Goal: Communication & Community: Share content

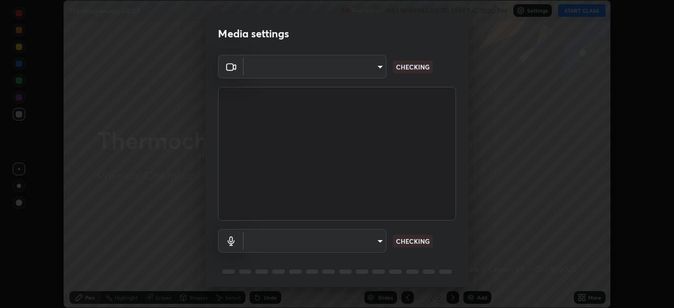
scroll to position [308, 674]
type input "8af73e8d16ef8e3bb7c62716022b9fe157133e9521606ce818031bd72dda2f9e"
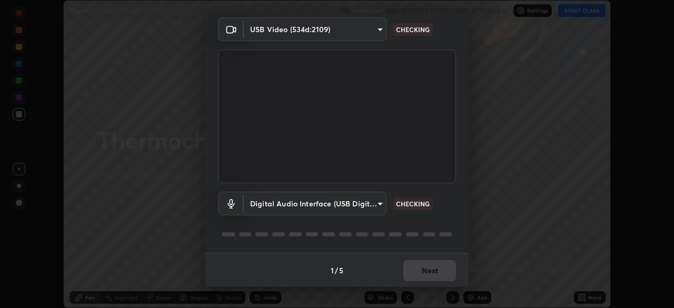
click at [433, 270] on div "1 / 5 Next" at bounding box center [336, 270] width 263 height 34
click at [433, 269] on div "1 / 5 Next" at bounding box center [336, 270] width 263 height 34
click at [437, 266] on div "1 / 5 Next" at bounding box center [336, 270] width 263 height 34
click at [437, 270] on div "1 / 5 Next" at bounding box center [336, 270] width 263 height 34
click at [435, 268] on div "1 / 5 Next" at bounding box center [336, 270] width 263 height 34
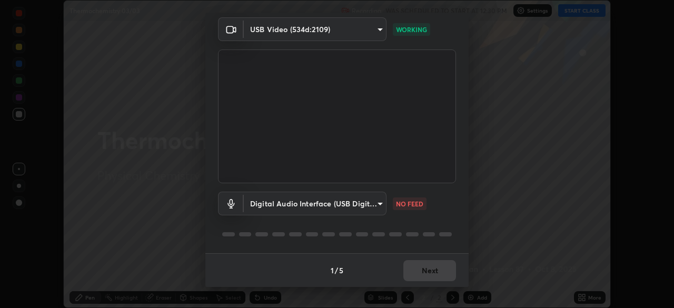
click at [436, 273] on div "1 / 5 Next" at bounding box center [336, 270] width 263 height 34
click at [433, 271] on div "1 / 5 Next" at bounding box center [336, 270] width 263 height 34
click at [363, 201] on body "Erase all Thermochemistry 03/03 Recording WAS SCHEDULED TO START AT 12:30 PM Se…" at bounding box center [337, 154] width 674 height 308
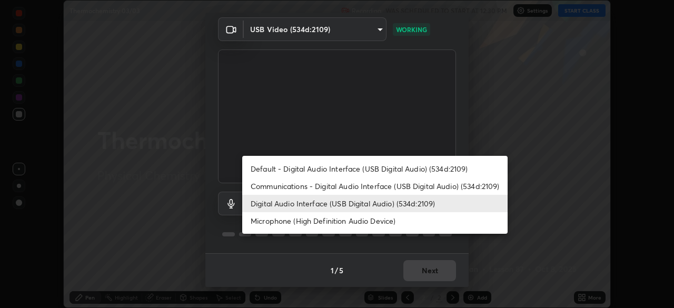
click at [347, 224] on li "Microphone (High Definition Audio Device)" at bounding box center [374, 220] width 265 height 17
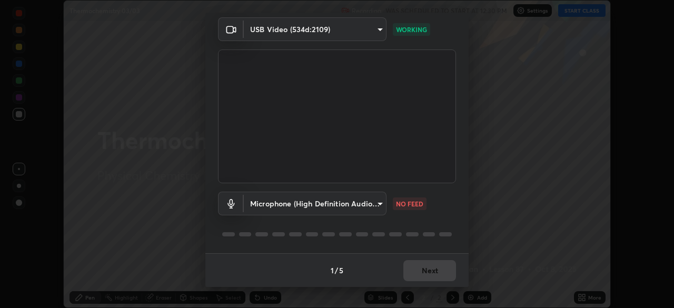
click at [348, 208] on li "Digital Audio Interface (USB Digital Audio) (534d:2109)" at bounding box center [341, 204] width 199 height 10
type input "db0d7c9beb13b4e78125a01b2d6a1ec26d905c86c3f77846953810cd6e9daa18"
click at [342, 201] on body "Erase all Thermochemistry 03/03 Recording WAS SCHEDULED TO START AT 12:30 PM Se…" at bounding box center [337, 154] width 674 height 308
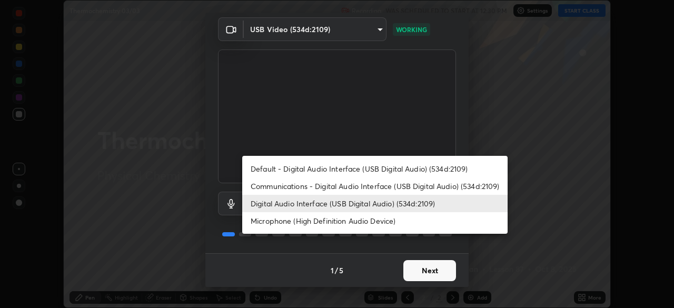
click at [430, 263] on div at bounding box center [337, 154] width 674 height 308
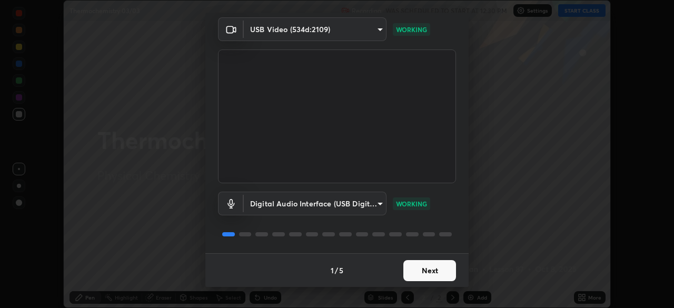
click at [438, 274] on button "Next" at bounding box center [429, 270] width 53 height 21
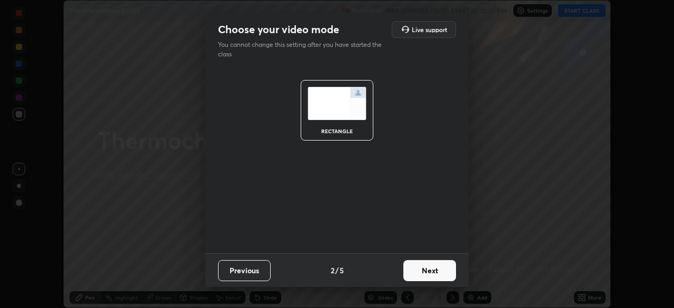
click at [436, 270] on button "Next" at bounding box center [429, 270] width 53 height 21
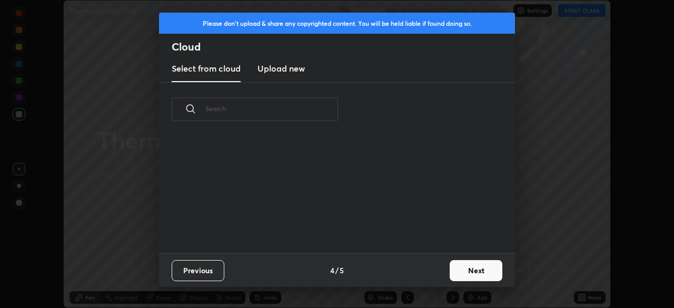
click at [452, 273] on button "Next" at bounding box center [476, 270] width 53 height 21
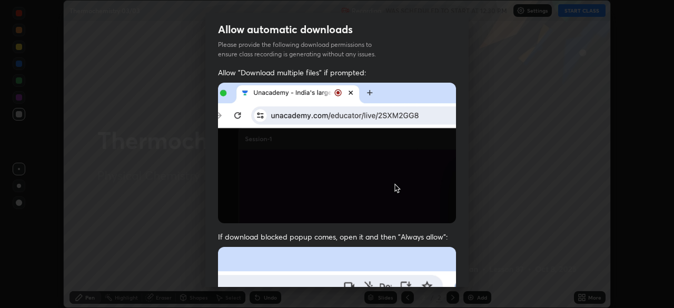
click at [472, 275] on div "Allow automatic downloads Please provide the following download permissions to …" at bounding box center [337, 154] width 674 height 308
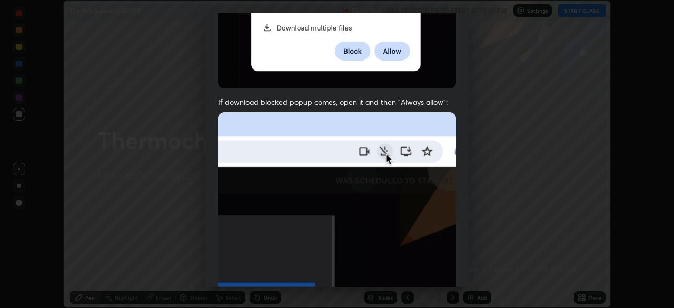
scroll to position [252, 0]
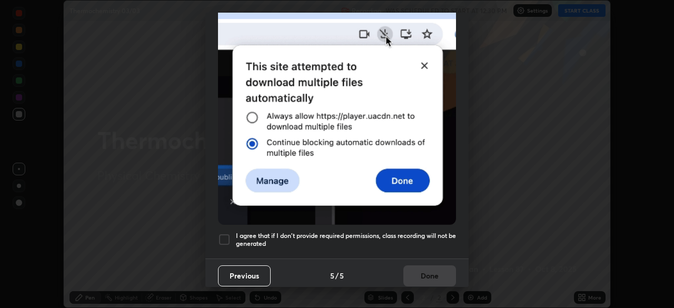
click at [226, 237] on div at bounding box center [224, 239] width 13 height 13
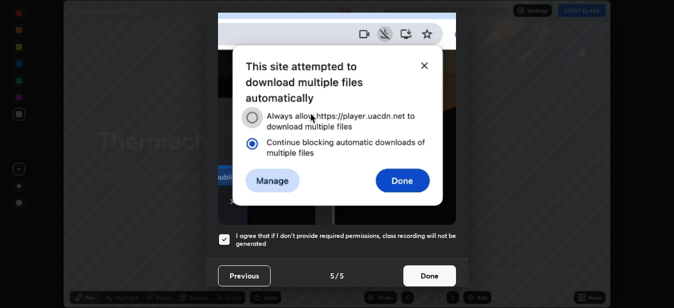
click at [415, 269] on button "Done" at bounding box center [429, 275] width 53 height 21
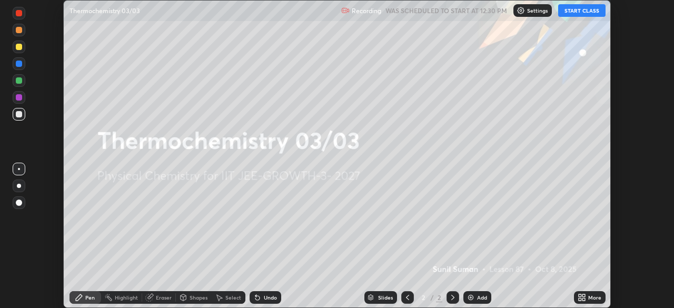
click at [580, 295] on icon at bounding box center [580, 295] width 3 height 3
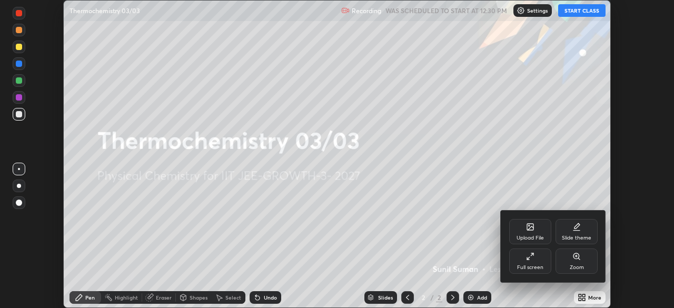
click at [526, 234] on div "Upload File" at bounding box center [530, 231] width 42 height 25
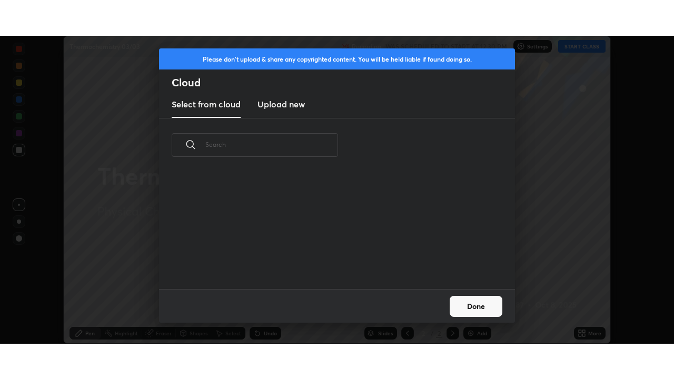
scroll to position [117, 338]
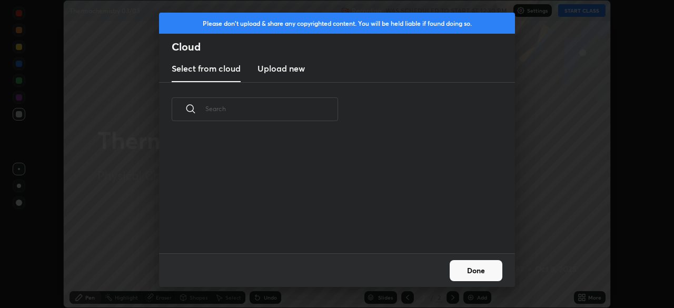
click at [298, 68] on h3 "Upload new" at bounding box center [281, 68] width 47 height 13
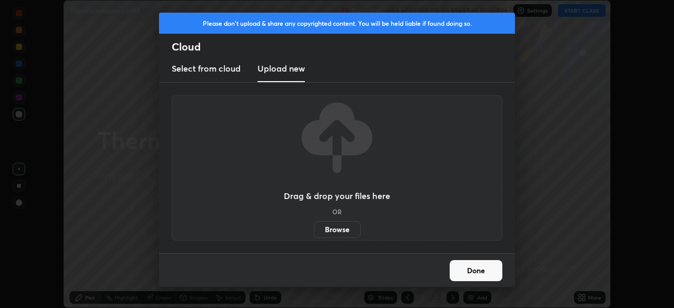
click at [333, 225] on label "Browse" at bounding box center [337, 229] width 47 height 17
click at [314, 225] on input "Browse" at bounding box center [314, 229] width 0 height 17
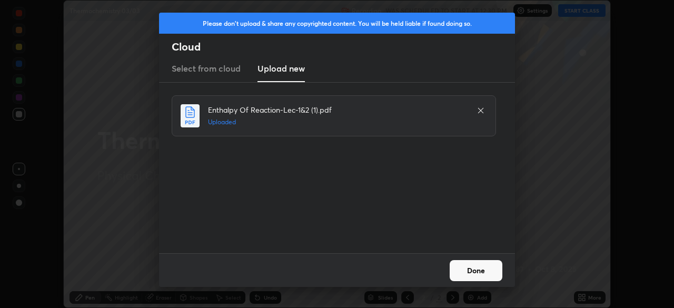
click at [480, 269] on button "Done" at bounding box center [476, 270] width 53 height 21
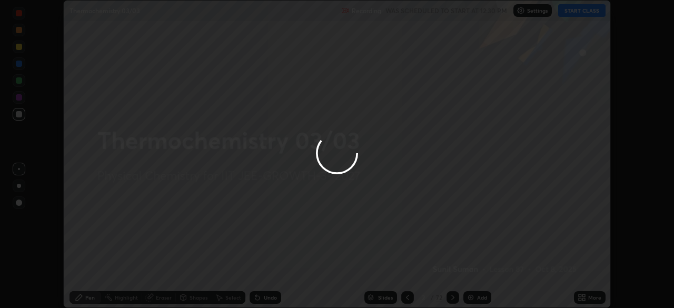
click at [585, 298] on div at bounding box center [337, 154] width 674 height 308
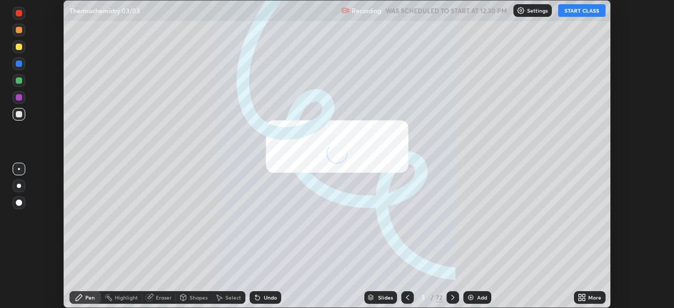
click at [580, 295] on icon at bounding box center [580, 295] width 3 height 3
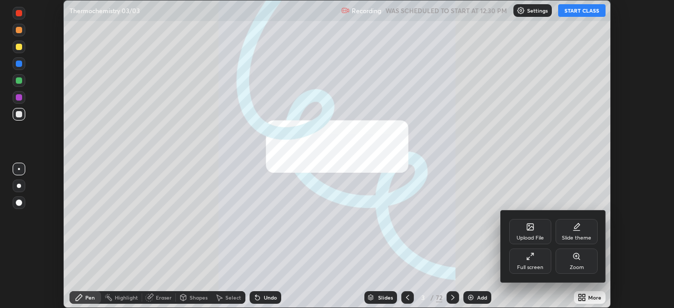
click at [538, 257] on div "Full screen" at bounding box center [530, 261] width 42 height 25
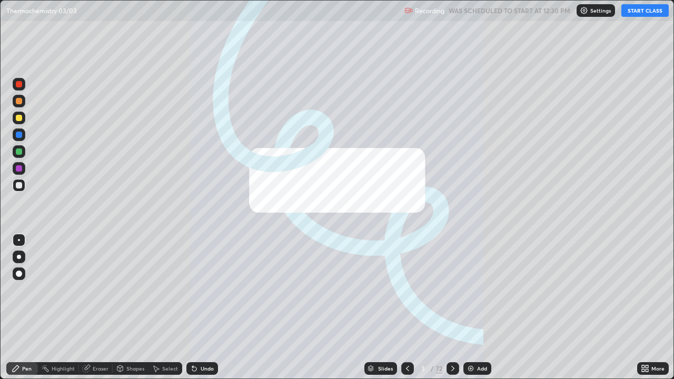
scroll to position [379, 674]
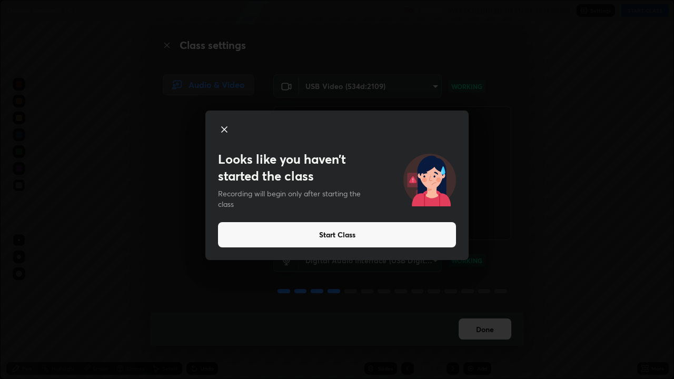
click at [227, 132] on icon at bounding box center [224, 129] width 5 height 5
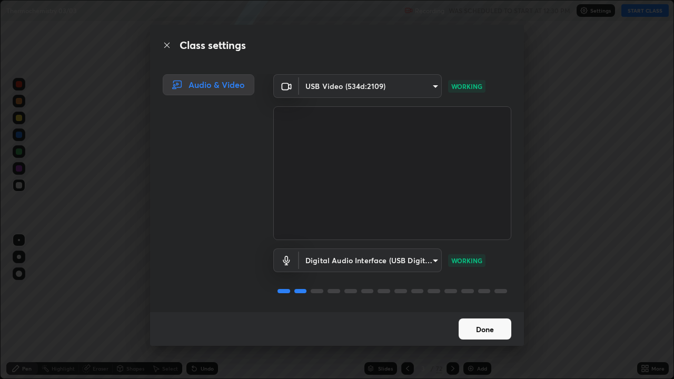
click at [485, 308] on button "Done" at bounding box center [485, 329] width 53 height 21
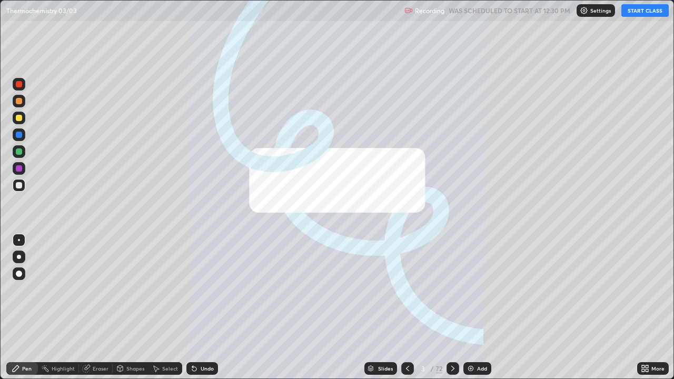
click at [467, 308] on img at bounding box center [471, 368] width 8 height 8
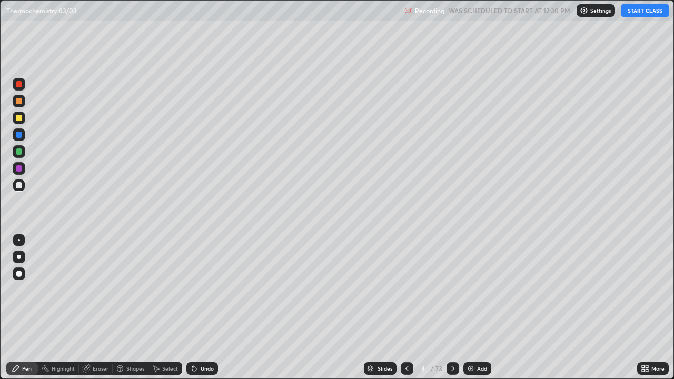
click at [635, 11] on button "START CLASS" at bounding box center [645, 10] width 47 height 13
click at [432, 308] on div "/" at bounding box center [431, 369] width 3 height 6
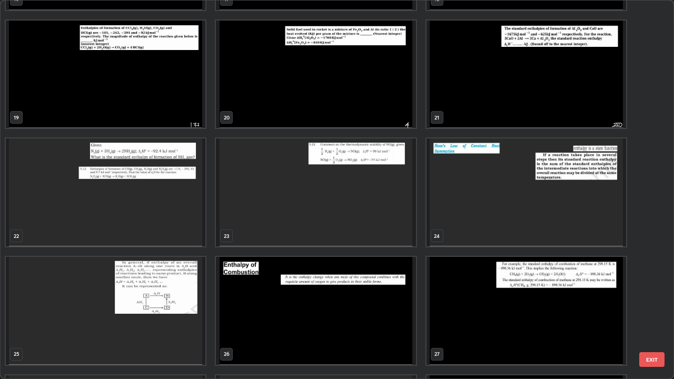
scroll to position [697, 0]
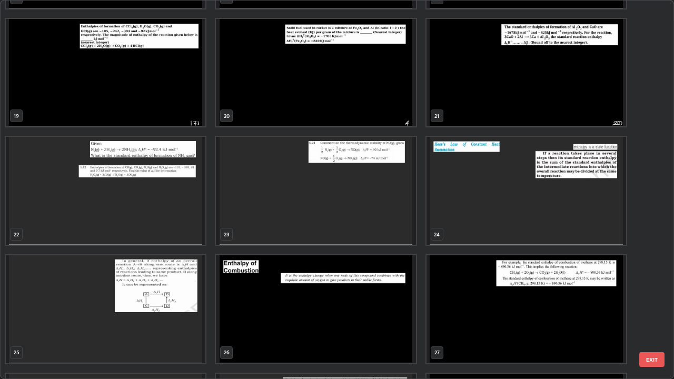
click at [121, 209] on img "grid" at bounding box center [106, 191] width 200 height 108
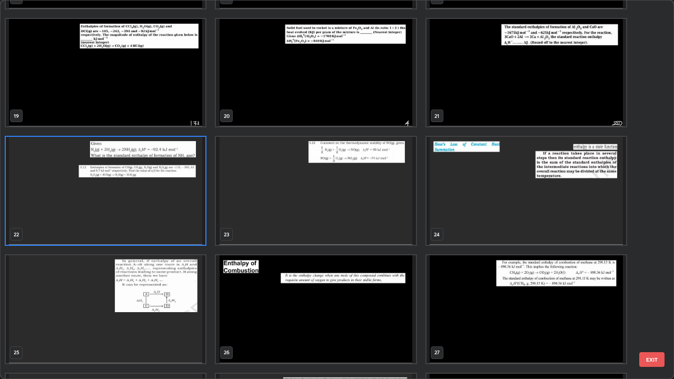
click at [123, 210] on img "grid" at bounding box center [106, 191] width 200 height 108
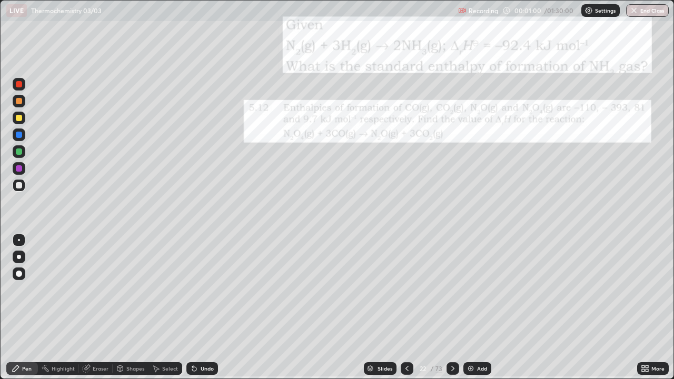
click at [643, 308] on icon at bounding box center [643, 370] width 3 height 3
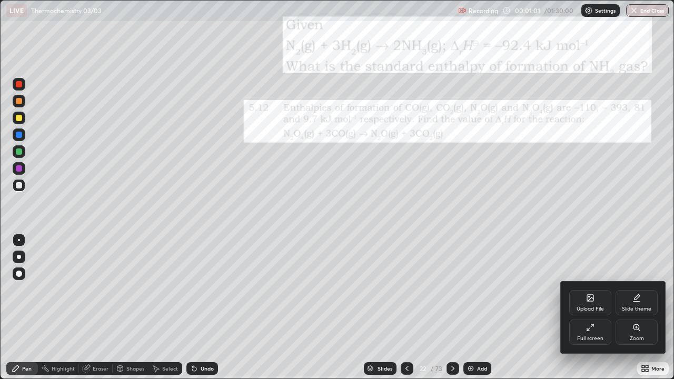
click at [635, 308] on div "Zoom" at bounding box center [637, 338] width 14 height 5
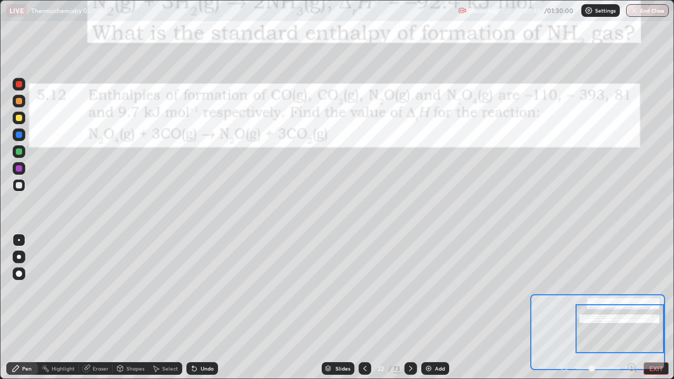
click at [19, 102] on div at bounding box center [19, 101] width 6 height 6
click at [16, 117] on div at bounding box center [19, 118] width 6 height 6
click at [645, 308] on button "EXIT" at bounding box center [656, 368] width 25 height 13
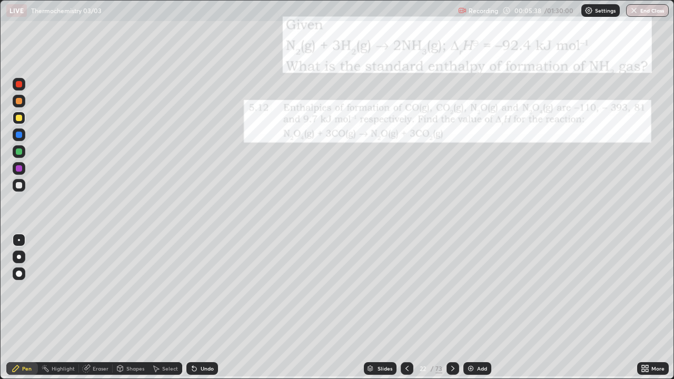
click at [475, 308] on div "Add" at bounding box center [478, 368] width 28 height 13
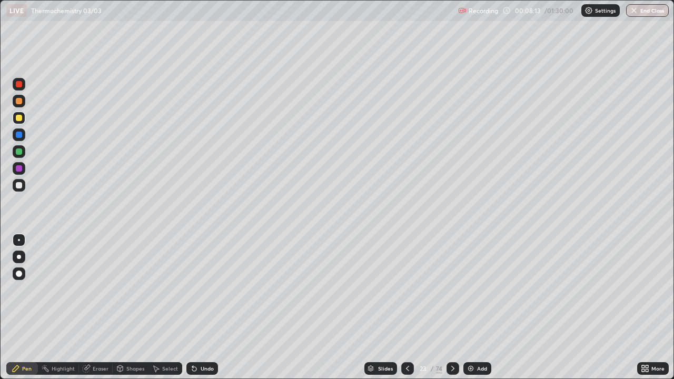
click at [18, 186] on div at bounding box center [19, 185] width 6 height 6
click at [19, 119] on div at bounding box center [19, 118] width 6 height 6
click at [468, 308] on img at bounding box center [471, 368] width 8 height 8
click at [193, 308] on icon at bounding box center [194, 369] width 4 height 4
click at [191, 308] on div "Undo" at bounding box center [202, 368] width 32 height 13
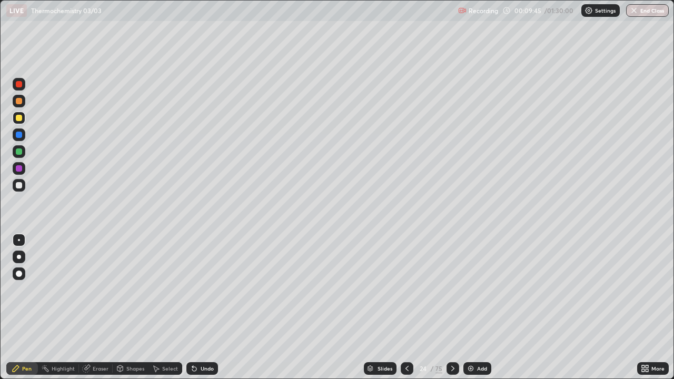
click at [191, 308] on div "Undo" at bounding box center [202, 368] width 32 height 13
click at [406, 308] on icon at bounding box center [407, 368] width 8 height 8
click at [20, 154] on div at bounding box center [19, 152] width 6 height 6
click at [452, 308] on icon at bounding box center [452, 368] width 3 height 5
click at [465, 308] on div "Add" at bounding box center [478, 368] width 28 height 13
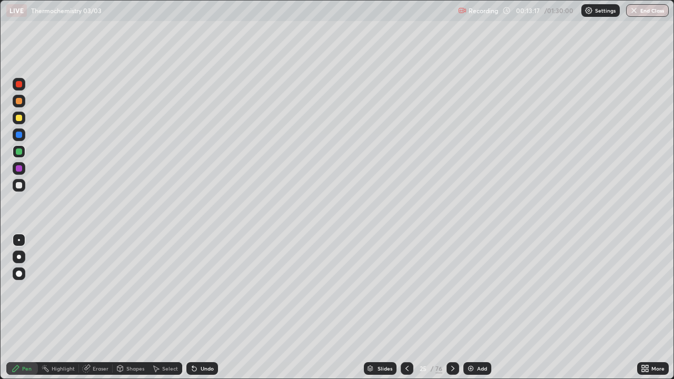
click at [19, 184] on div at bounding box center [19, 185] width 6 height 6
click at [193, 308] on icon at bounding box center [194, 369] width 4 height 4
click at [192, 308] on icon at bounding box center [194, 369] width 4 height 4
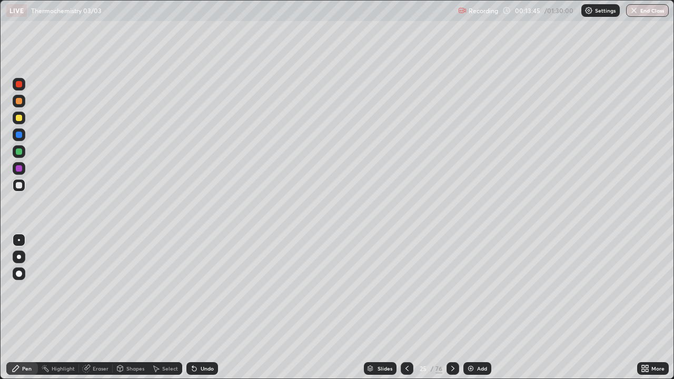
click at [187, 308] on div "Undo" at bounding box center [202, 368] width 32 height 13
click at [190, 308] on icon at bounding box center [194, 368] width 8 height 8
click at [192, 308] on icon at bounding box center [194, 369] width 4 height 4
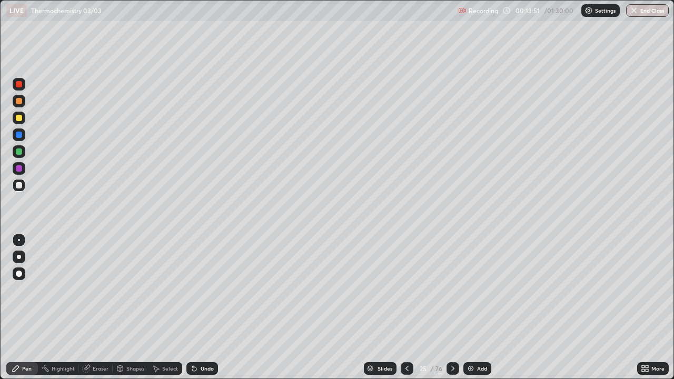
click at [193, 308] on icon at bounding box center [194, 369] width 4 height 4
click at [18, 102] on div at bounding box center [19, 101] width 6 height 6
click at [23, 185] on div at bounding box center [19, 185] width 13 height 13
click at [19, 119] on div at bounding box center [19, 118] width 6 height 6
click at [22, 184] on div at bounding box center [19, 185] width 6 height 6
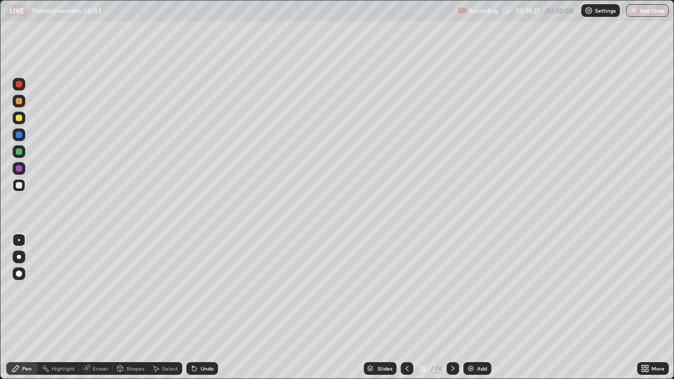
click at [430, 308] on div "/" at bounding box center [431, 369] width 3 height 6
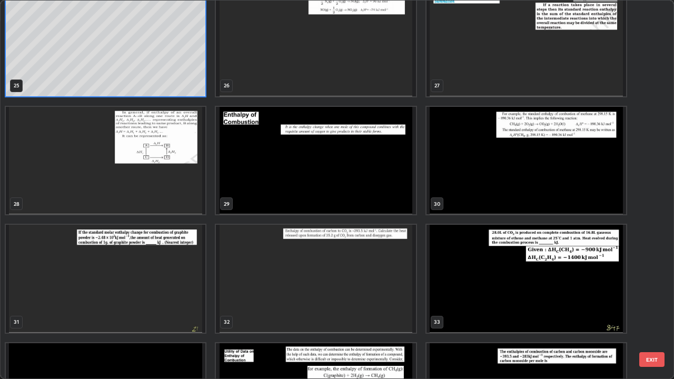
scroll to position [985, 0]
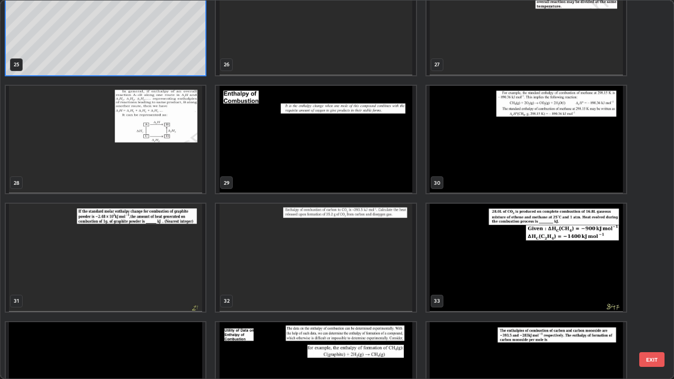
click at [476, 160] on img "grid" at bounding box center [527, 140] width 200 height 108
click at [476, 164] on img "grid" at bounding box center [527, 140] width 200 height 108
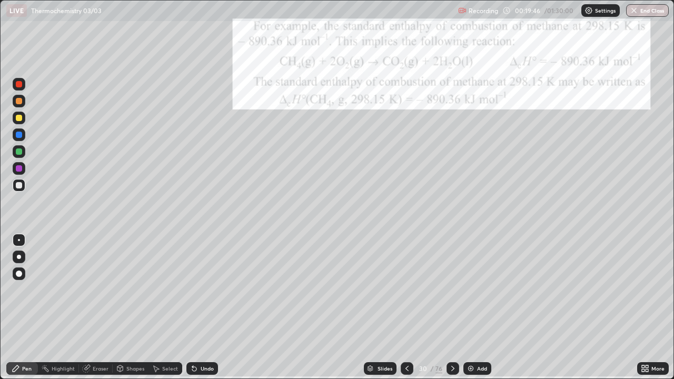
click at [476, 164] on img "grid" at bounding box center [527, 140] width 200 height 108
click at [22, 119] on div at bounding box center [19, 118] width 6 height 6
click at [23, 117] on div at bounding box center [19, 118] width 13 height 13
click at [23, 153] on div at bounding box center [19, 151] width 13 height 13
click at [17, 116] on div at bounding box center [19, 118] width 6 height 6
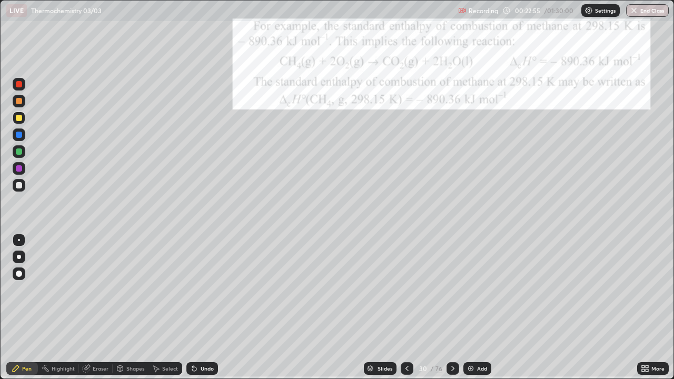
click at [18, 152] on div at bounding box center [19, 152] width 6 height 6
click at [17, 186] on div at bounding box center [19, 185] width 6 height 6
click at [17, 118] on div at bounding box center [19, 118] width 6 height 6
click at [193, 308] on icon at bounding box center [194, 369] width 4 height 4
click at [16, 100] on div at bounding box center [19, 101] width 6 height 6
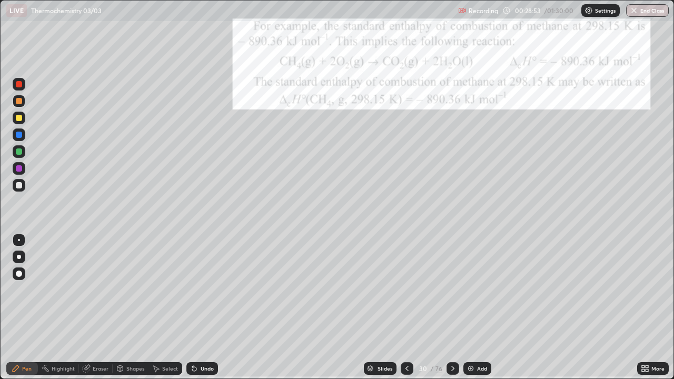
click at [427, 308] on div "30" at bounding box center [423, 369] width 11 height 6
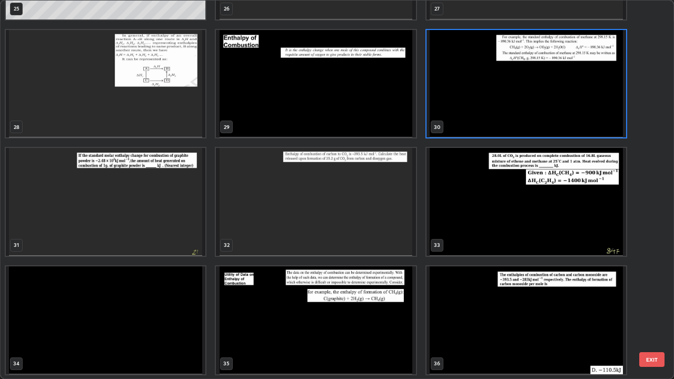
scroll to position [1041, 0]
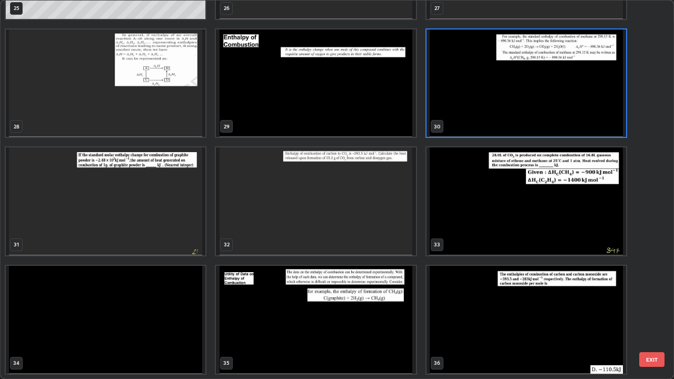
click at [106, 218] on img "grid" at bounding box center [106, 201] width 200 height 108
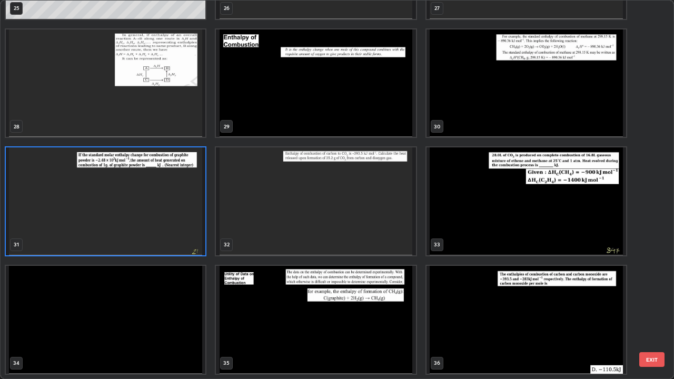
click at [106, 220] on img "grid" at bounding box center [106, 201] width 200 height 108
click at [107, 222] on img "grid" at bounding box center [106, 201] width 200 height 108
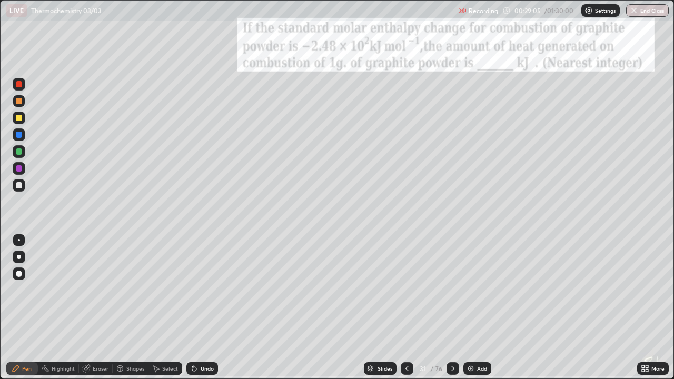
click at [643, 308] on icon at bounding box center [643, 370] width 3 height 3
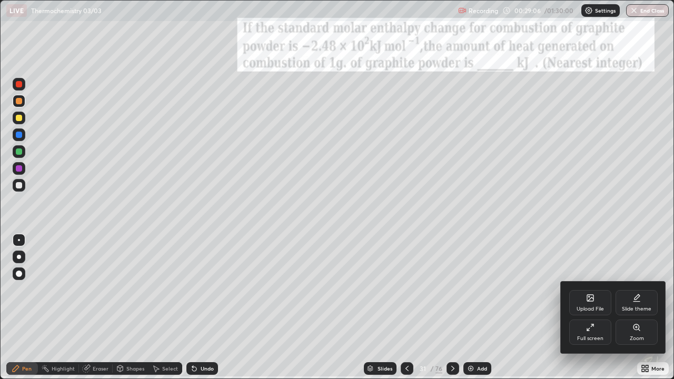
click at [634, 308] on div "Zoom" at bounding box center [637, 332] width 42 height 25
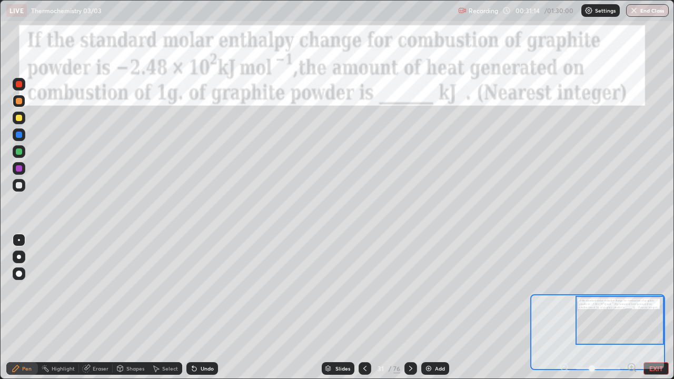
click at [16, 186] on div at bounding box center [19, 185] width 6 height 6
click at [18, 118] on div at bounding box center [19, 118] width 6 height 6
click at [18, 150] on div at bounding box center [19, 152] width 6 height 6
click at [388, 308] on div "/" at bounding box center [389, 369] width 3 height 6
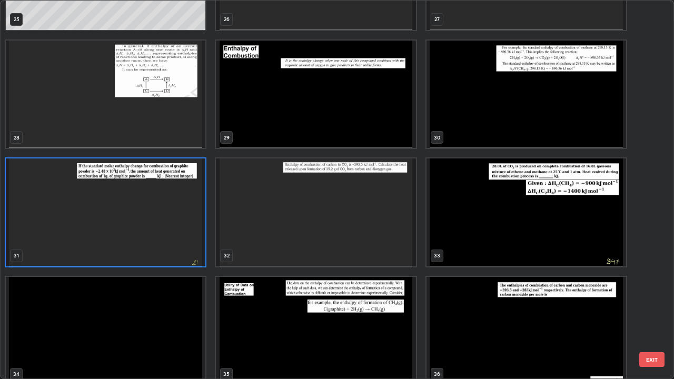
scroll to position [1031, 0]
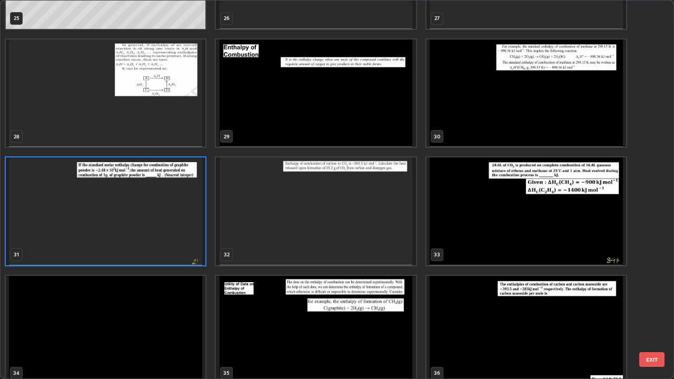
click at [290, 203] on img "grid" at bounding box center [316, 211] width 200 height 108
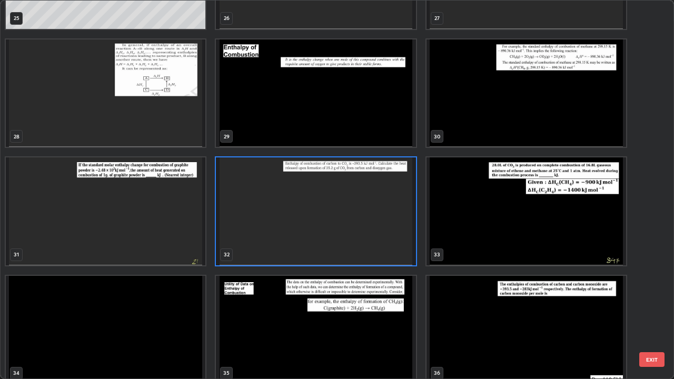
click at [289, 205] on img "grid" at bounding box center [316, 211] width 200 height 108
click at [288, 207] on img "grid" at bounding box center [316, 211] width 200 height 108
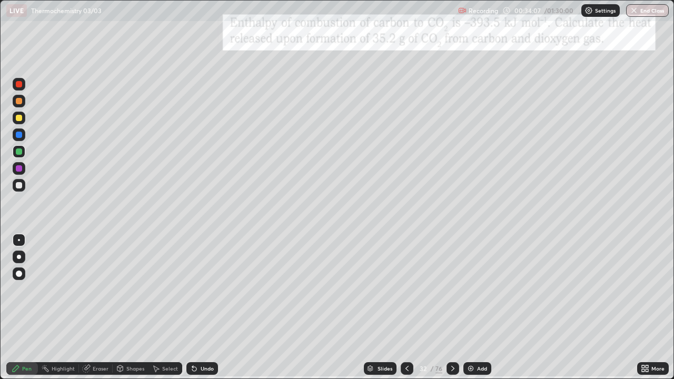
click at [643, 308] on icon at bounding box center [643, 370] width 3 height 3
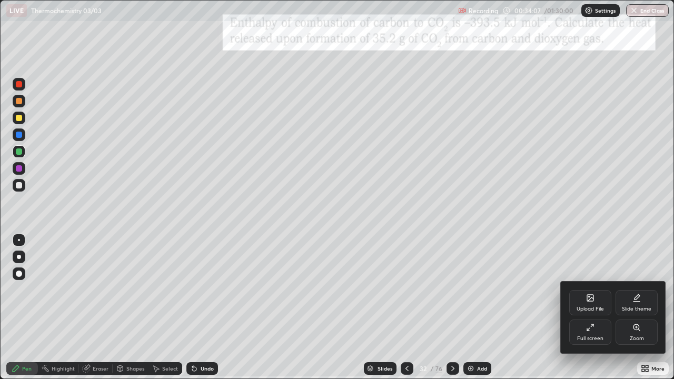
click at [633, 308] on icon at bounding box center [637, 327] width 8 height 8
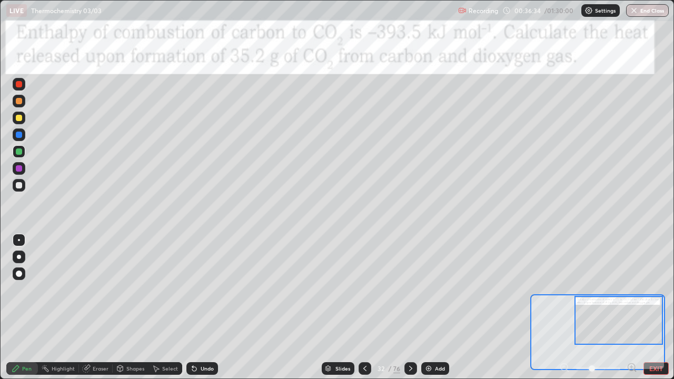
click at [19, 186] on div at bounding box center [19, 185] width 6 height 6
click at [18, 120] on div at bounding box center [19, 118] width 6 height 6
click at [22, 188] on div at bounding box center [19, 185] width 13 height 13
click at [192, 308] on icon at bounding box center [192, 366] width 1 height 1
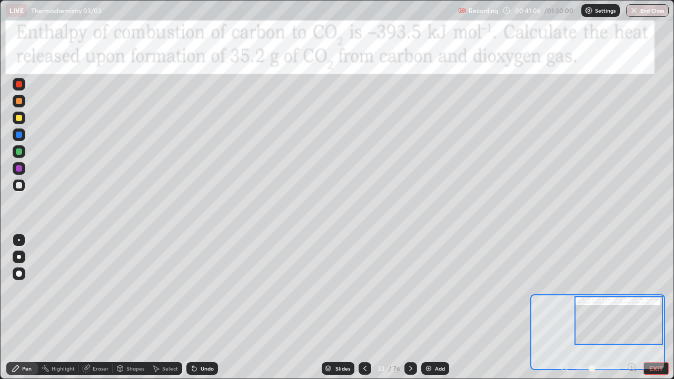
click at [651, 308] on button "EXIT" at bounding box center [656, 368] width 25 height 13
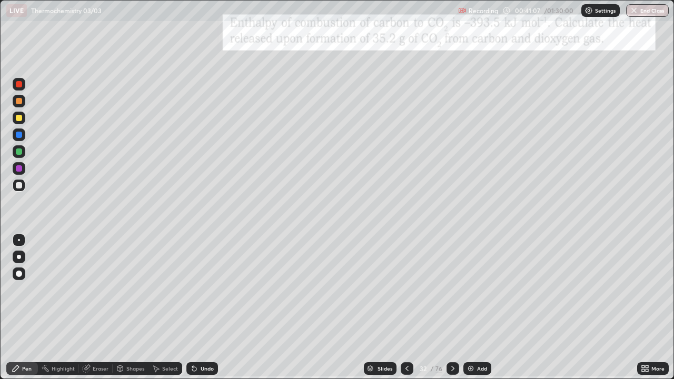
click at [470, 308] on img at bounding box center [471, 368] width 8 height 8
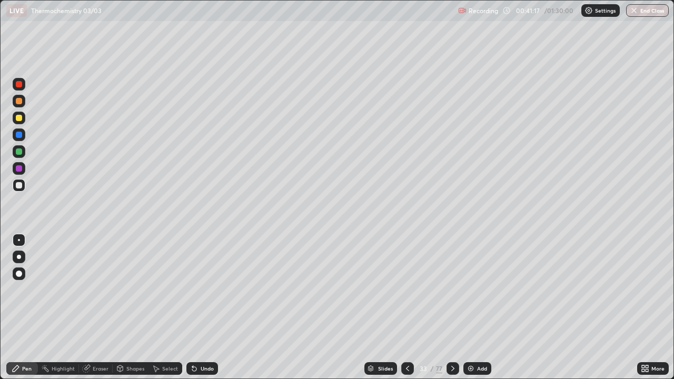
click at [17, 188] on div at bounding box center [19, 185] width 6 height 6
click at [197, 308] on icon at bounding box center [194, 368] width 8 height 8
click at [196, 308] on icon at bounding box center [194, 368] width 8 height 8
click at [201, 308] on div "Undo" at bounding box center [207, 368] width 13 height 5
click at [18, 152] on div at bounding box center [19, 152] width 6 height 6
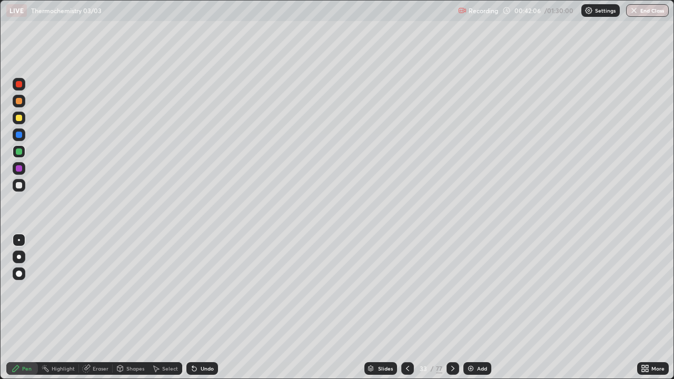
click at [193, 308] on icon at bounding box center [194, 369] width 4 height 4
click at [18, 119] on div at bounding box center [19, 118] width 6 height 6
click at [14, 185] on div at bounding box center [19, 185] width 13 height 13
click at [17, 102] on div at bounding box center [19, 101] width 6 height 6
click at [193, 308] on icon at bounding box center [194, 369] width 4 height 4
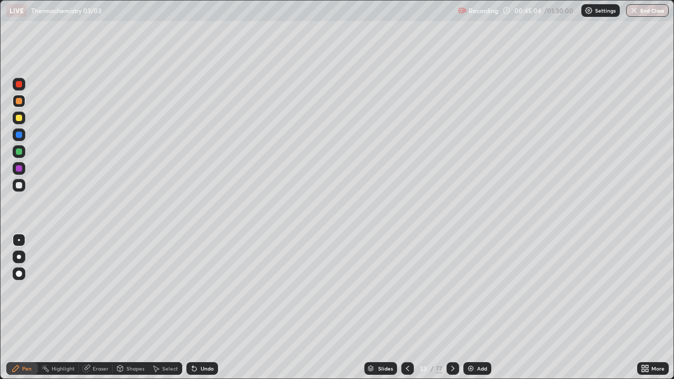
click at [17, 133] on div at bounding box center [19, 135] width 6 height 6
click at [19, 99] on div at bounding box center [19, 101] width 6 height 6
click at [422, 308] on div "33" at bounding box center [423, 369] width 11 height 6
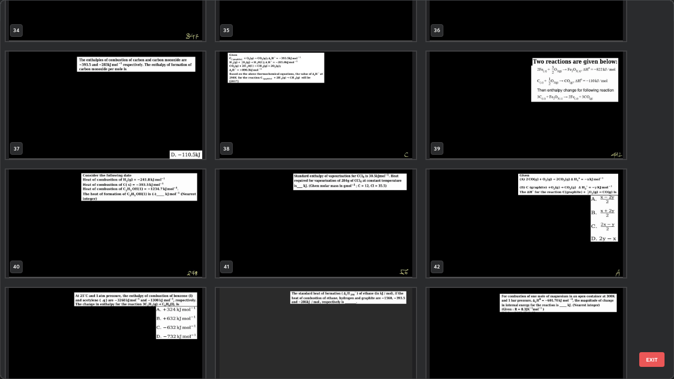
scroll to position [1375, 0]
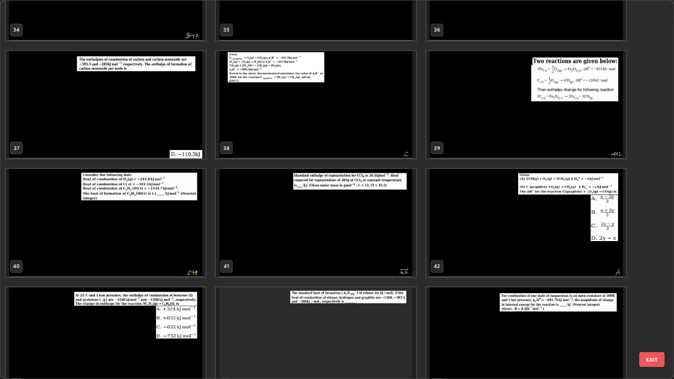
click at [111, 240] on img "grid" at bounding box center [106, 223] width 200 height 108
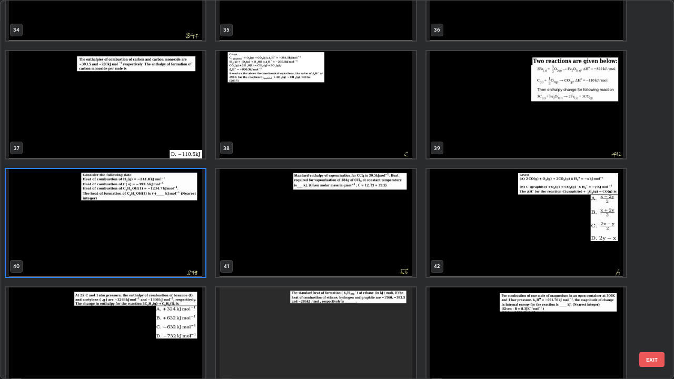
click at [111, 241] on img "grid" at bounding box center [106, 223] width 200 height 108
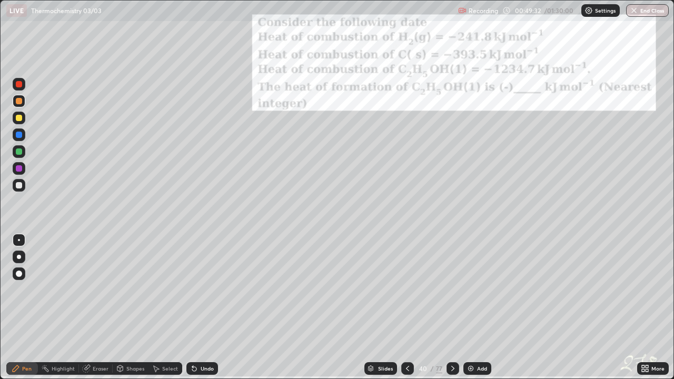
click at [111, 241] on img "grid" at bounding box center [106, 223] width 200 height 108
click at [643, 308] on icon at bounding box center [643, 370] width 3 height 3
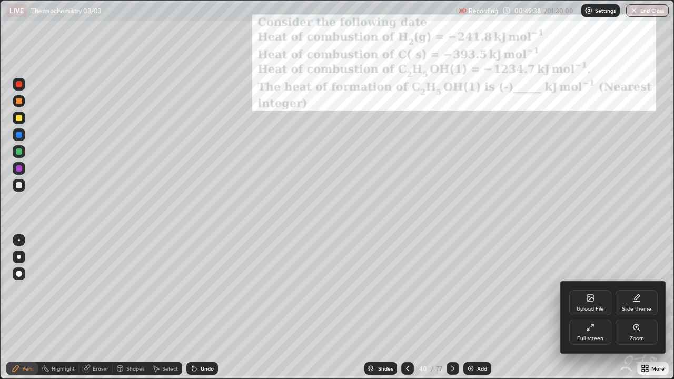
click at [635, 308] on div "Zoom" at bounding box center [637, 338] width 14 height 5
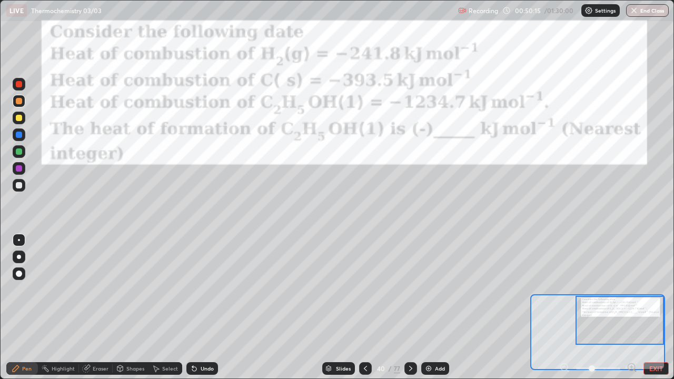
click at [19, 153] on div at bounding box center [19, 152] width 6 height 6
click at [17, 118] on div at bounding box center [19, 118] width 6 height 6
click at [17, 185] on div at bounding box center [19, 185] width 6 height 6
click at [199, 308] on div "Undo" at bounding box center [202, 368] width 32 height 13
click at [193, 308] on icon at bounding box center [194, 369] width 4 height 4
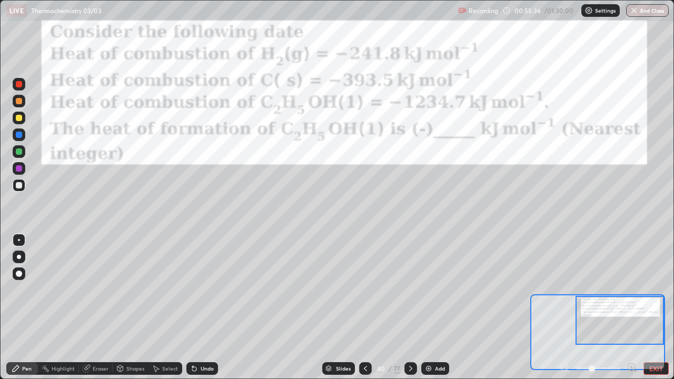
click at [19, 153] on div at bounding box center [19, 152] width 6 height 6
click at [17, 104] on div at bounding box center [19, 101] width 6 height 6
click at [364, 308] on icon at bounding box center [365, 368] width 8 height 8
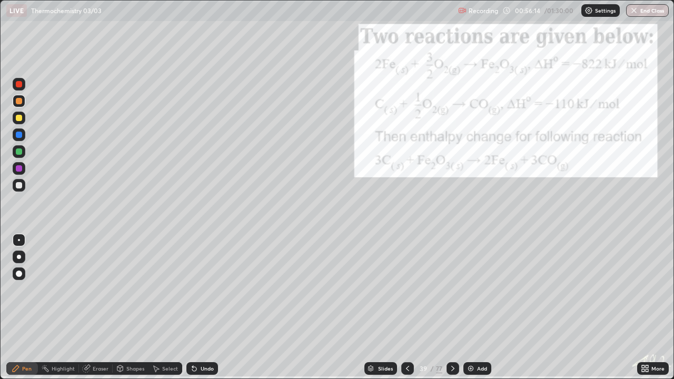
click at [368, 308] on icon at bounding box center [371, 369] width 6 height 6
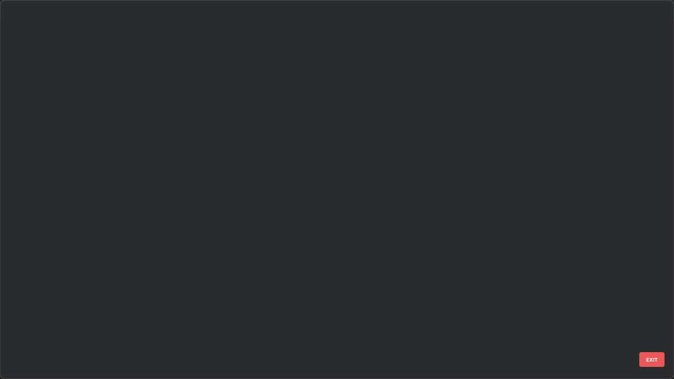
scroll to position [375, 668]
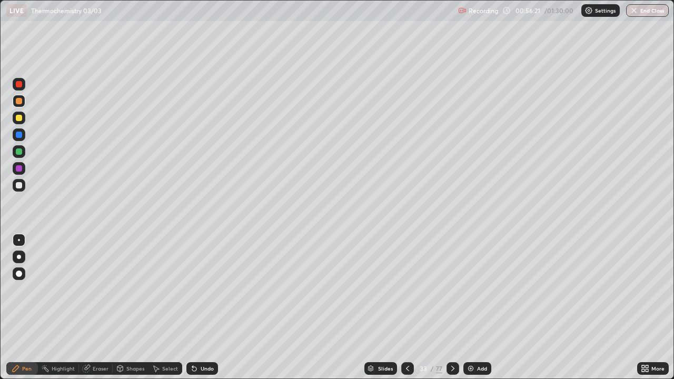
click at [452, 308] on icon at bounding box center [453, 368] width 8 height 8
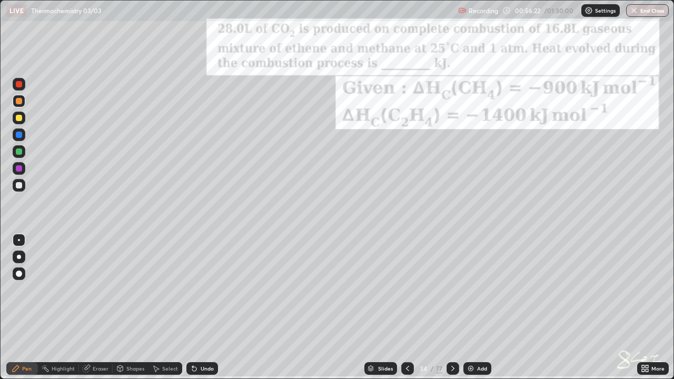
click at [454, 308] on div at bounding box center [453, 368] width 13 height 13
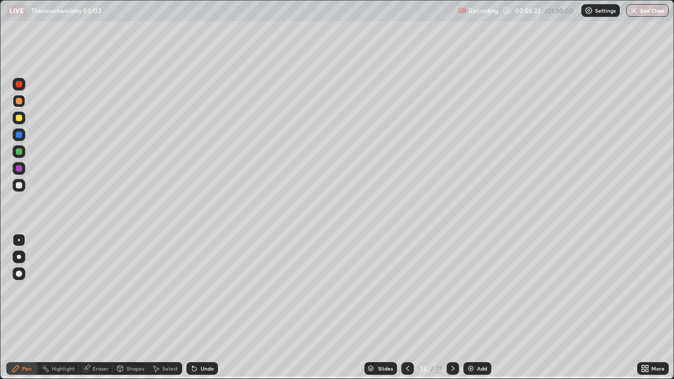
click at [453, 308] on icon at bounding box center [453, 368] width 8 height 8
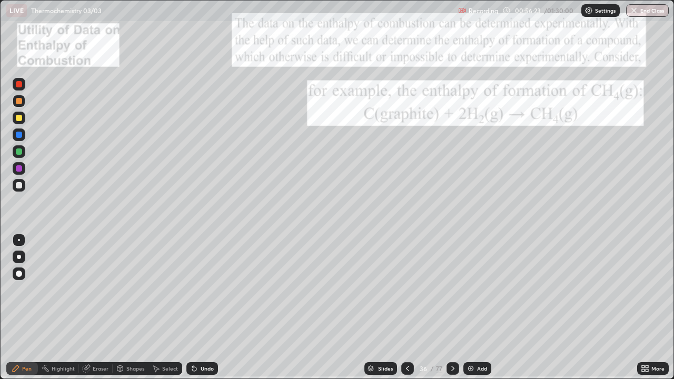
click at [452, 308] on icon at bounding box center [453, 368] width 8 height 8
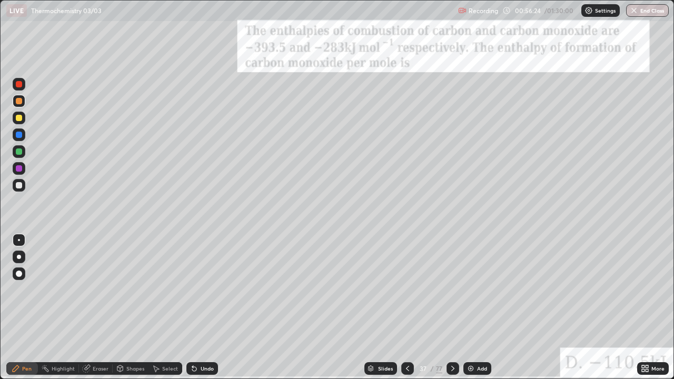
click at [452, 308] on icon at bounding box center [453, 368] width 8 height 8
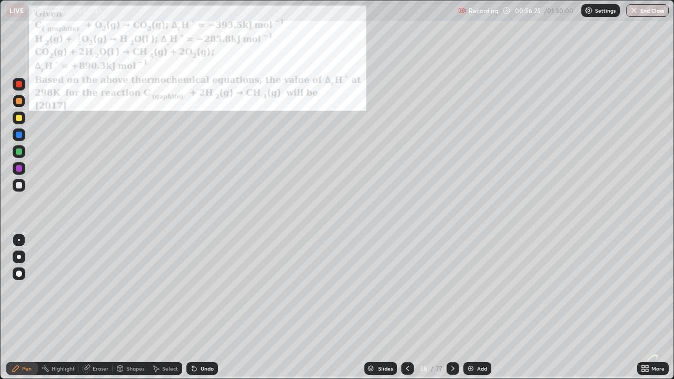
click at [450, 308] on icon at bounding box center [453, 368] width 8 height 8
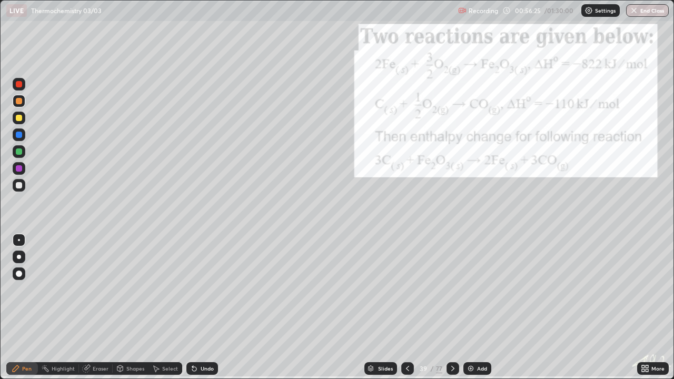
click at [449, 308] on div at bounding box center [453, 368] width 13 height 13
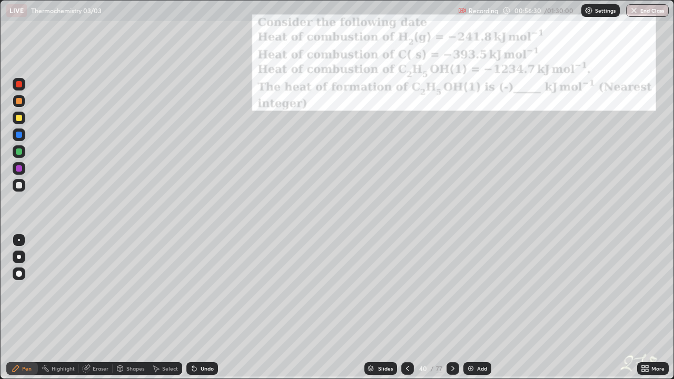
click at [643, 308] on icon at bounding box center [645, 368] width 8 height 8
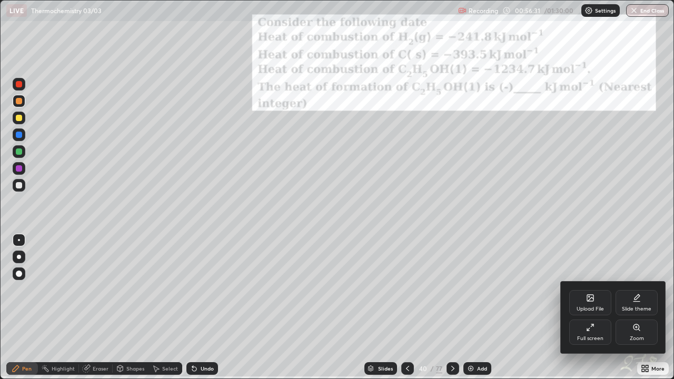
click at [633, 308] on icon at bounding box center [637, 327] width 8 height 8
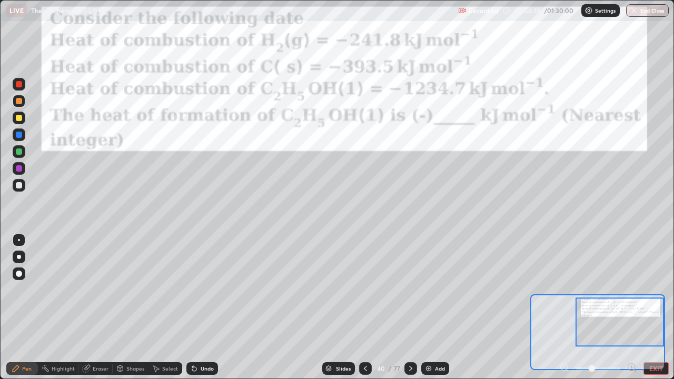
click at [18, 152] on div at bounding box center [19, 152] width 6 height 6
click at [16, 168] on div at bounding box center [19, 168] width 6 height 6
click at [385, 308] on div "40" at bounding box center [381, 369] width 11 height 6
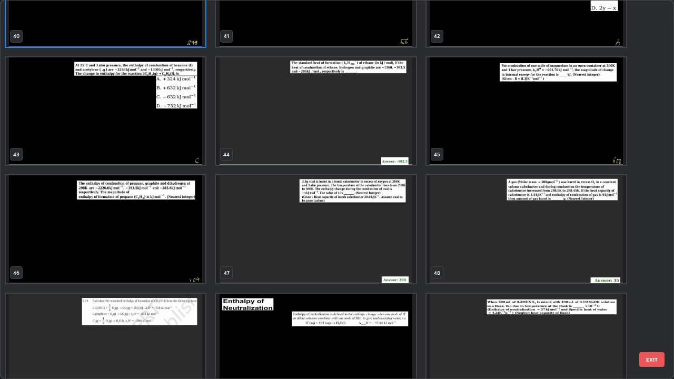
scroll to position [1609, 0]
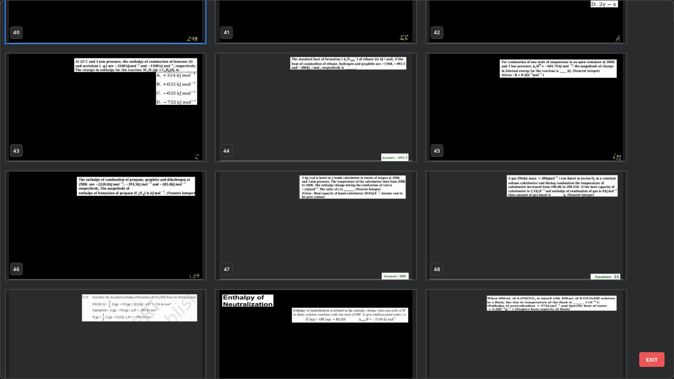
click at [113, 231] on img "grid" at bounding box center [106, 226] width 200 height 108
click at [111, 234] on img "grid" at bounding box center [106, 226] width 200 height 108
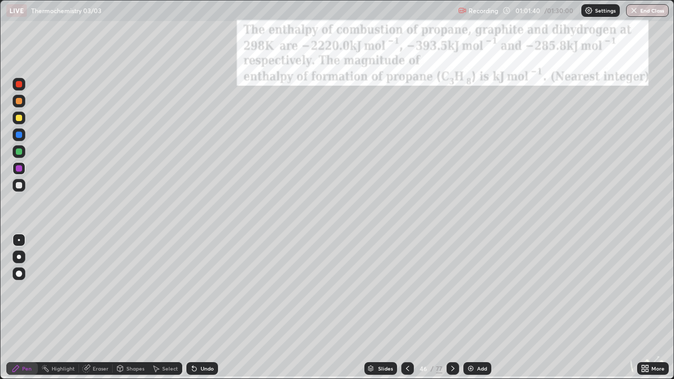
click at [111, 234] on img "grid" at bounding box center [106, 226] width 200 height 108
click at [431, 308] on div "/" at bounding box center [432, 369] width 3 height 6
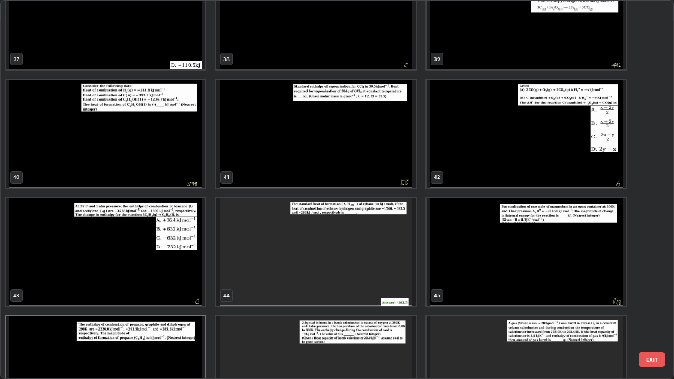
scroll to position [1458, 0]
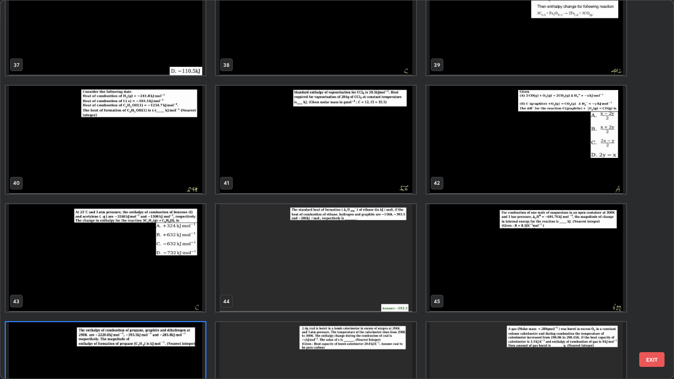
click at [133, 270] on img "grid" at bounding box center [106, 258] width 200 height 108
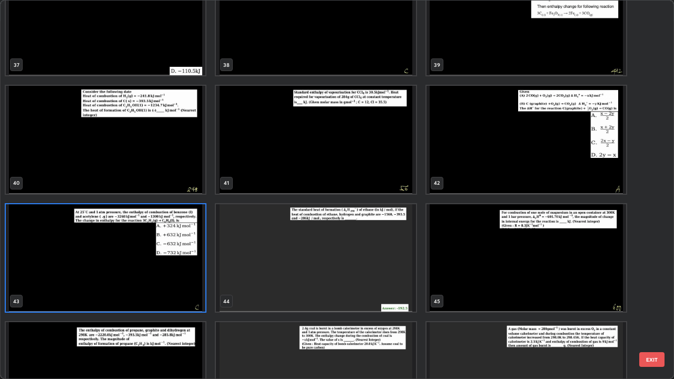
click at [137, 268] on img "grid" at bounding box center [106, 258] width 200 height 108
click at [139, 265] on img "grid" at bounding box center [106, 258] width 200 height 108
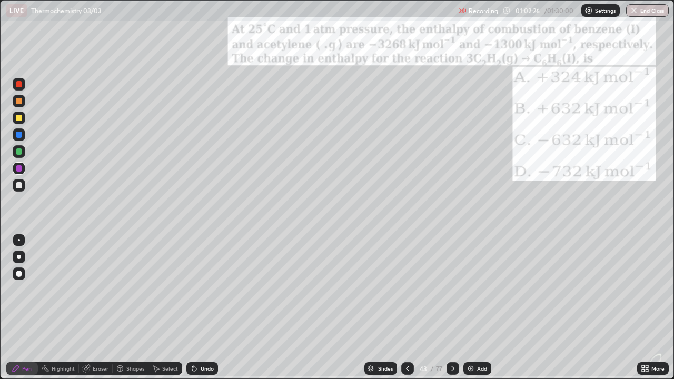
click at [18, 120] on div at bounding box center [19, 118] width 6 height 6
click at [21, 190] on div at bounding box center [19, 185] width 13 height 13
click at [189, 308] on div "Undo" at bounding box center [202, 368] width 32 height 13
click at [192, 308] on icon at bounding box center [194, 369] width 4 height 4
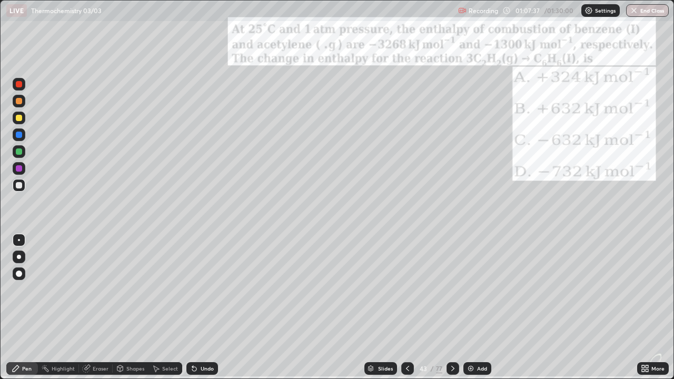
click at [473, 308] on img at bounding box center [471, 368] width 8 height 8
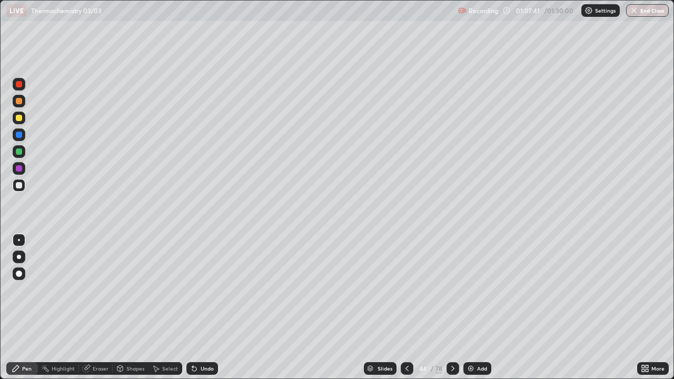
click at [431, 308] on div "/" at bounding box center [431, 369] width 3 height 6
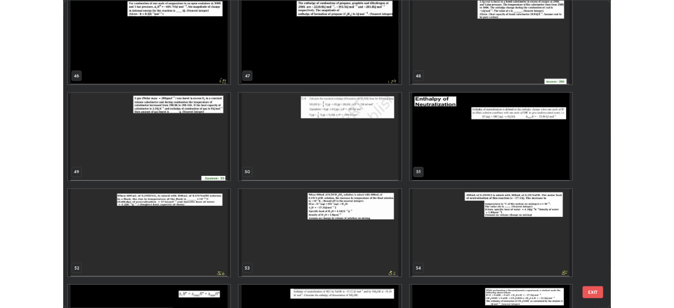
scroll to position [1775, 0]
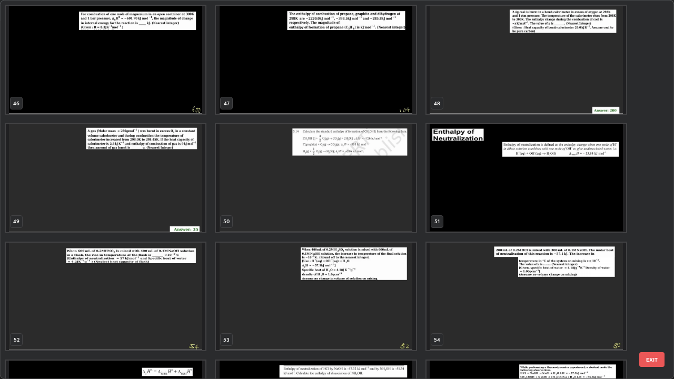
click at [258, 202] on img "grid" at bounding box center [316, 178] width 200 height 108
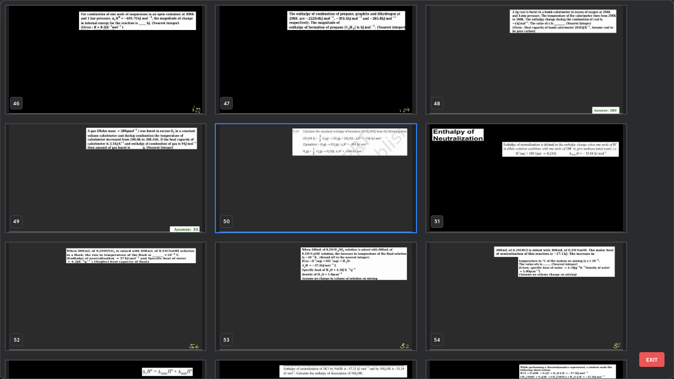
click at [258, 202] on img "grid" at bounding box center [316, 178] width 200 height 108
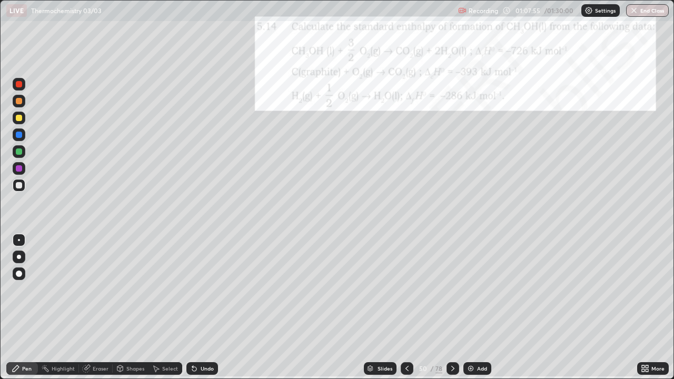
click at [20, 103] on div at bounding box center [19, 101] width 6 height 6
click at [467, 308] on img at bounding box center [471, 368] width 8 height 8
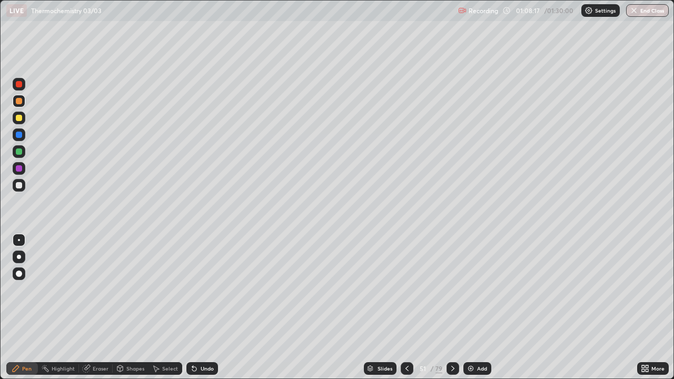
click at [19, 190] on div at bounding box center [19, 185] width 13 height 13
click at [647, 308] on icon at bounding box center [647, 370] width 3 height 3
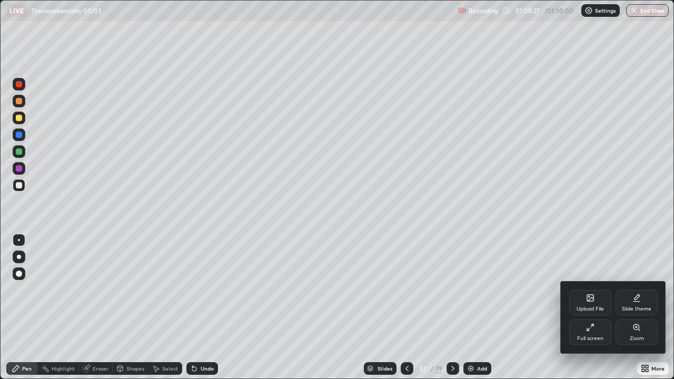
click at [592, 308] on icon at bounding box center [590, 327] width 8 height 8
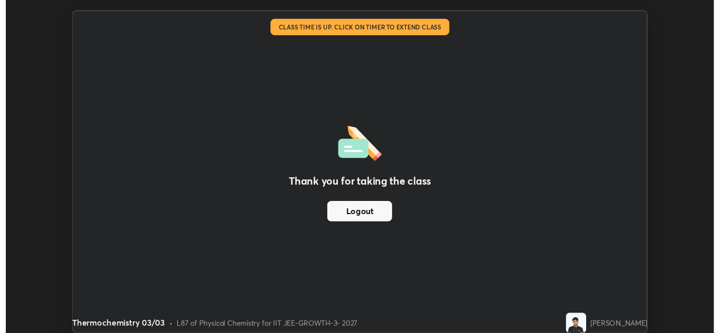
scroll to position [333, 720]
